Goal: Go to known website: Access a specific website the user already knows

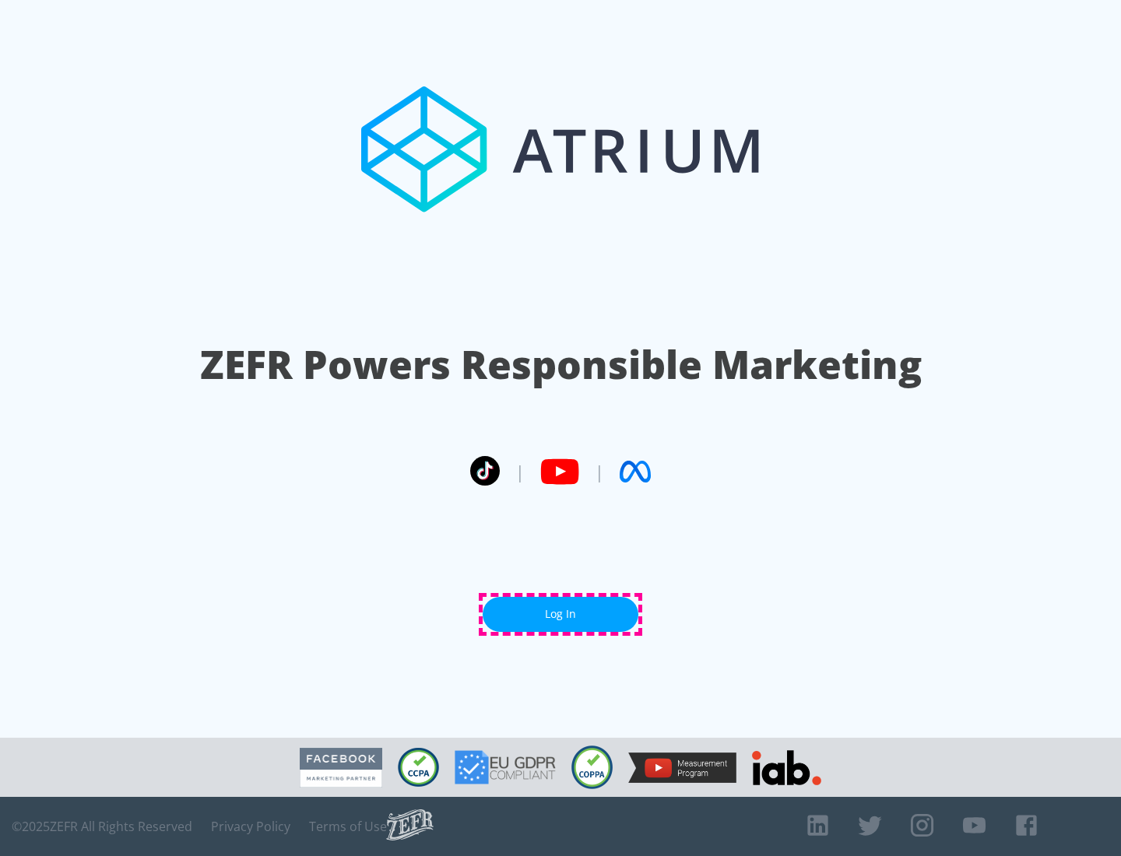
click at [560, 614] on link "Log In" at bounding box center [561, 614] width 156 height 35
